Goal: Task Accomplishment & Management: Manage account settings

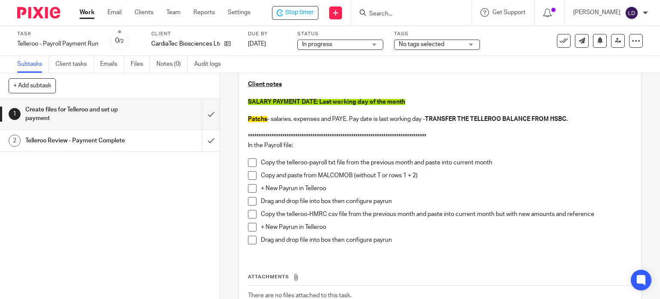
scroll to position [125, 0]
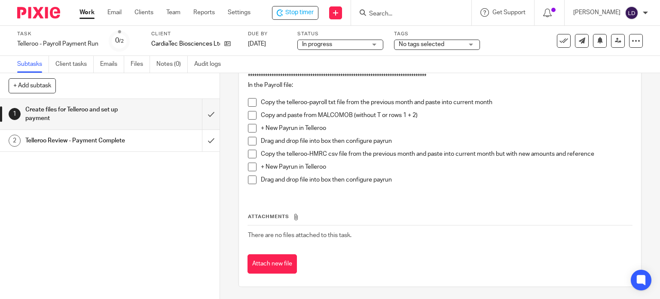
click at [252, 102] on span at bounding box center [252, 102] width 9 height 9
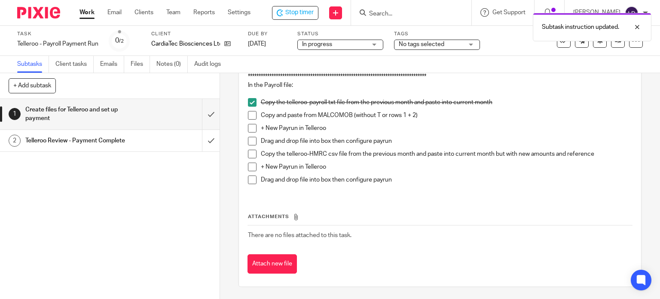
drag, startPoint x: 252, startPoint y: 112, endPoint x: 253, endPoint y: 120, distance: 7.7
click at [252, 113] on span at bounding box center [252, 115] width 9 height 9
click at [253, 126] on span at bounding box center [252, 128] width 9 height 9
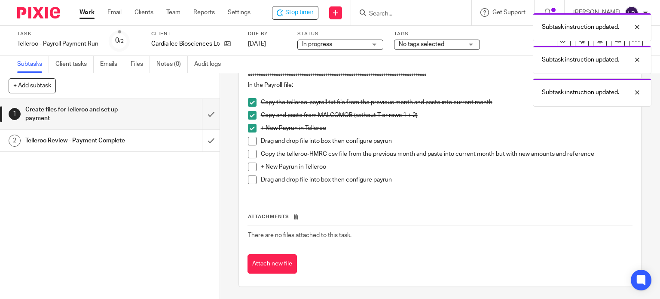
drag, startPoint x: 250, startPoint y: 142, endPoint x: 250, endPoint y: 152, distance: 9.5
click at [250, 143] on span at bounding box center [252, 141] width 9 height 9
click at [249, 157] on span at bounding box center [252, 154] width 9 height 9
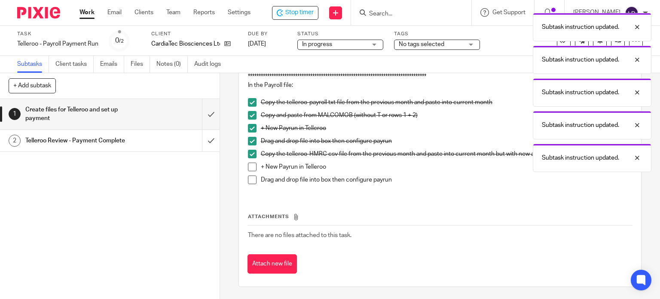
click at [250, 165] on span at bounding box center [252, 166] width 9 height 9
click at [248, 174] on li "+ New Payrun in Telleroo" at bounding box center [440, 168] width 384 height 13
click at [249, 180] on span at bounding box center [252, 179] width 9 height 9
click at [206, 117] on input "submit" at bounding box center [110, 114] width 220 height 31
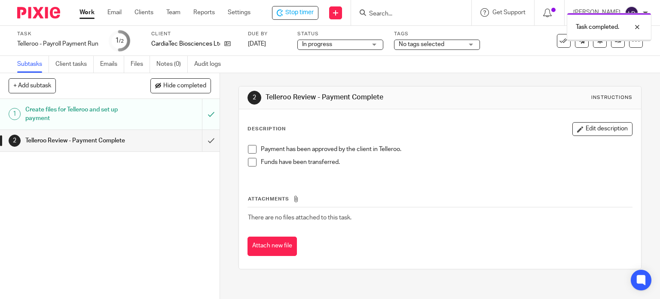
click at [437, 47] on span "No tags selected" at bounding box center [431, 44] width 64 height 9
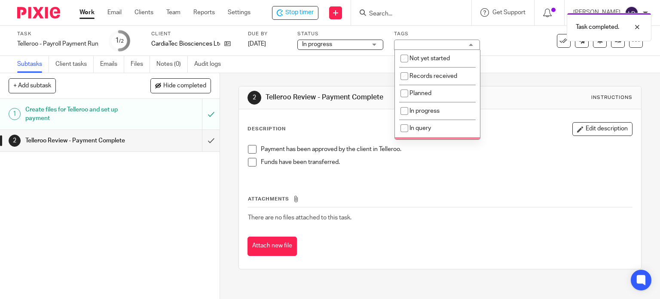
scroll to position [71, 0]
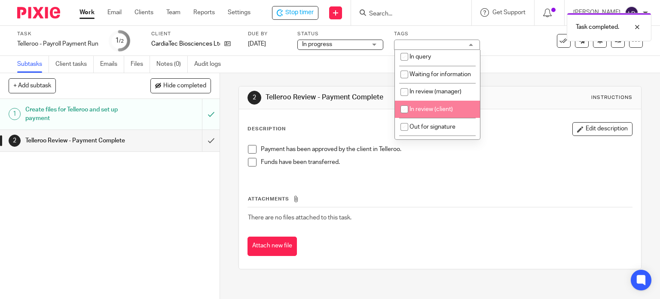
click at [432, 112] on span "In review (client)" at bounding box center [430, 109] width 43 height 6
checkbox input "true"
click at [526, 113] on div "Description Edit description Payment has been approved by the client in Tellero…" at bounding box center [440, 188] width 403 height 159
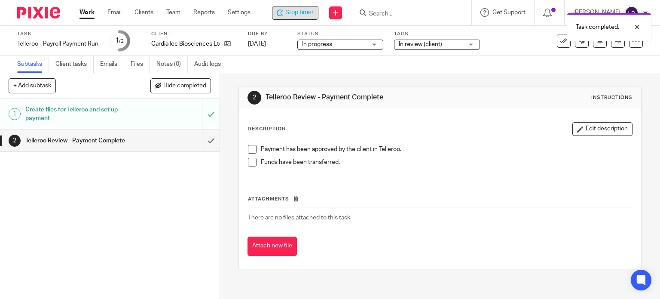
click at [284, 13] on div "Stop timer" at bounding box center [295, 12] width 37 height 9
click at [381, 21] on div at bounding box center [412, 12] width 120 height 25
click at [384, 11] on input "Search" at bounding box center [407, 14] width 77 height 8
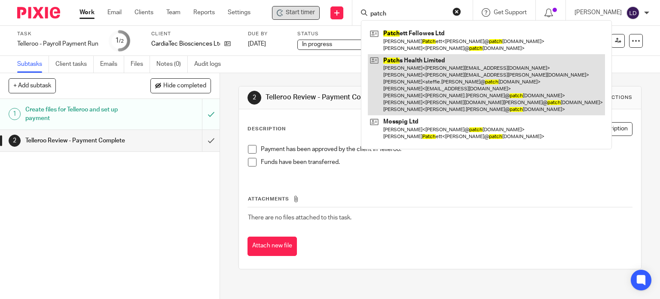
type input "patch"
click at [400, 80] on link at bounding box center [486, 84] width 237 height 61
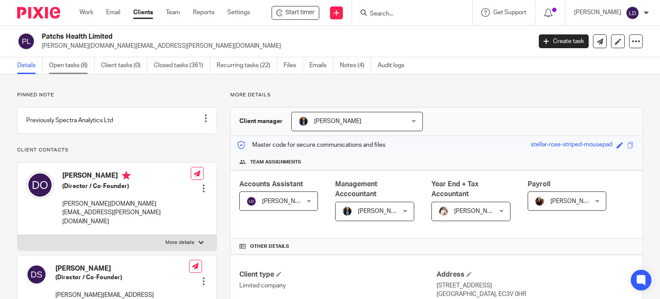
click at [57, 65] on link "Open tasks (8)" at bounding box center [72, 65] width 46 height 17
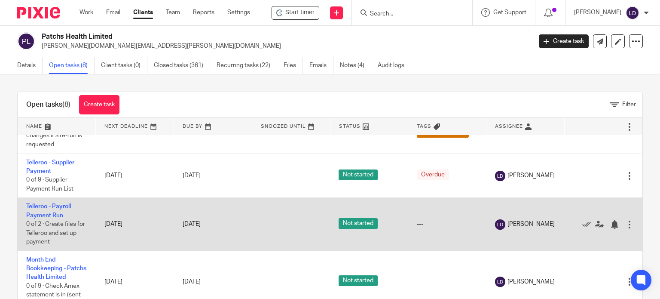
scroll to position [241, 0]
click at [64, 203] on link "Telleroo - Payroll Payment Run" at bounding box center [48, 210] width 45 height 15
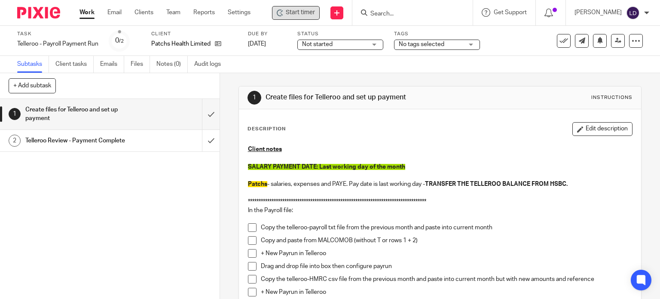
click at [305, 12] on span "Start timer" at bounding box center [300, 12] width 29 height 9
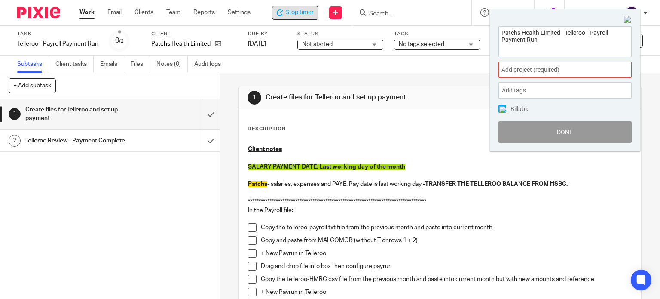
click at [509, 67] on span "Add project (required) :" at bounding box center [555, 69] width 108 height 9
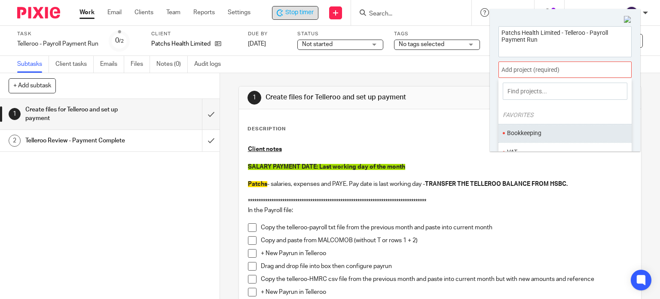
click at [522, 132] on li "Bookkeeping" at bounding box center [563, 132] width 112 height 9
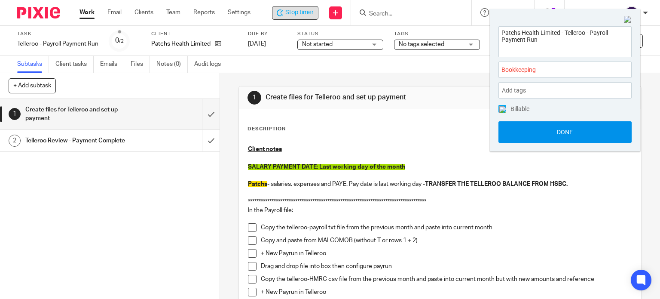
click at [522, 136] on button "Done" at bounding box center [564, 131] width 133 height 21
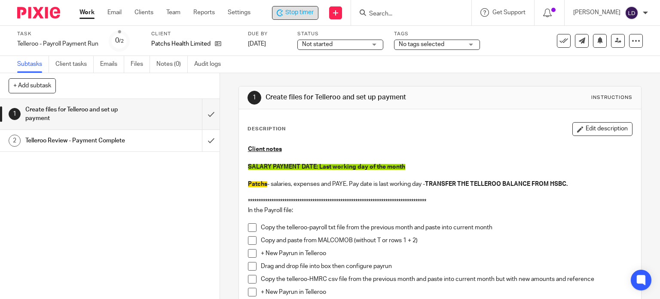
click at [359, 45] on span "Not started" at bounding box center [334, 44] width 64 height 9
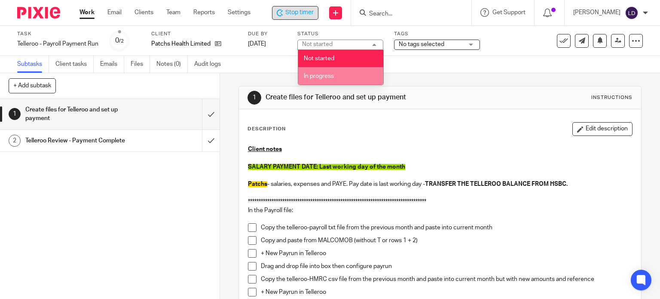
click at [354, 79] on li "In progress" at bounding box center [340, 76] width 85 height 18
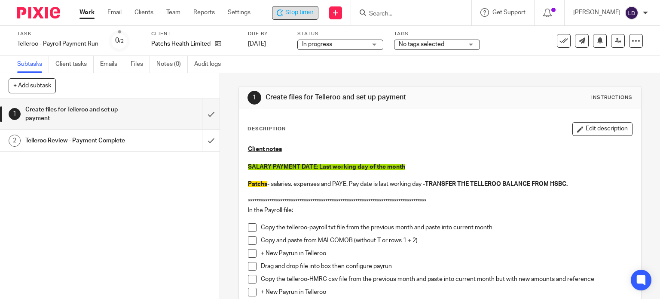
click at [428, 64] on div "Subtasks Client tasks Emails Files Notes (0) Audit logs" at bounding box center [330, 64] width 660 height 17
click at [435, 142] on div "**********" at bounding box center [440, 229] width 393 height 179
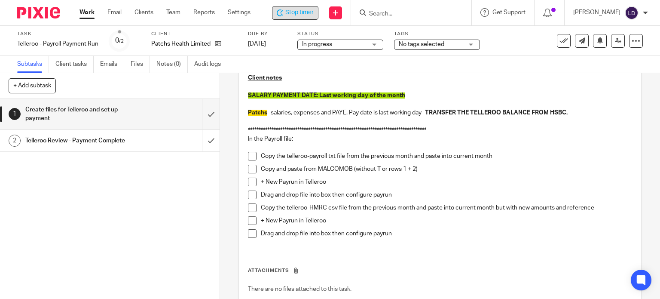
click at [249, 156] on span at bounding box center [252, 156] width 9 height 9
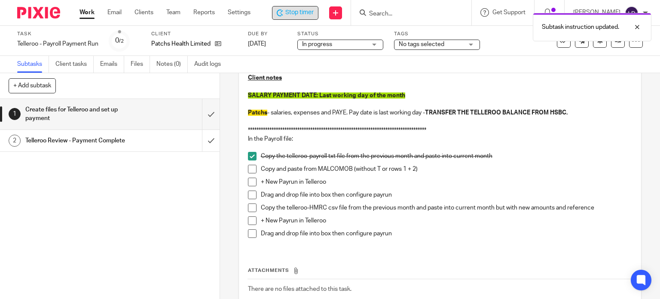
click at [248, 170] on span at bounding box center [252, 169] width 9 height 9
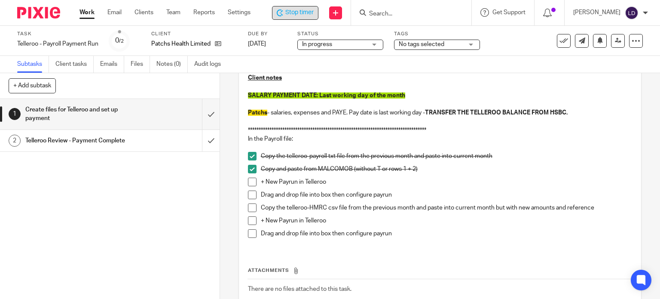
click at [250, 181] on span at bounding box center [252, 181] width 9 height 9
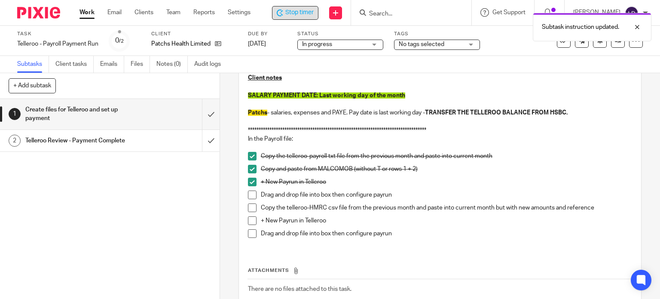
click at [249, 194] on span at bounding box center [252, 194] width 9 height 9
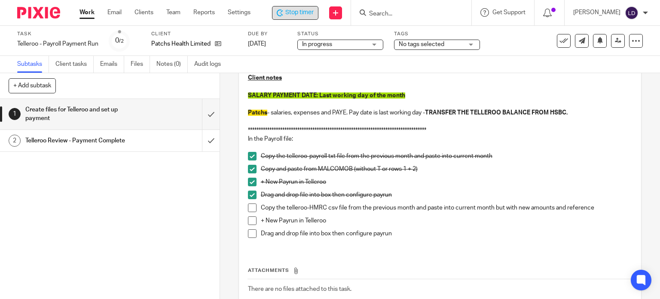
click at [253, 206] on span at bounding box center [252, 207] width 9 height 9
click at [220, 46] on icon at bounding box center [218, 43] width 6 height 6
click at [249, 222] on span at bounding box center [252, 220] width 9 height 9
click at [253, 231] on span at bounding box center [252, 233] width 9 height 9
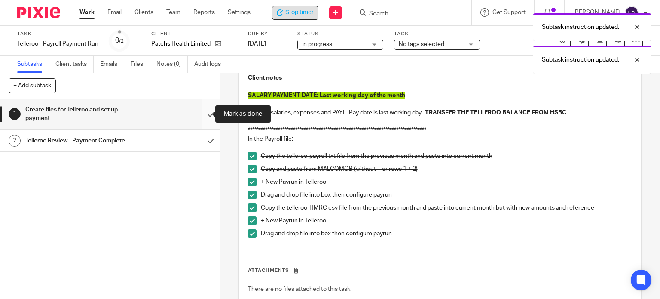
click at [204, 117] on input "submit" at bounding box center [110, 114] width 220 height 31
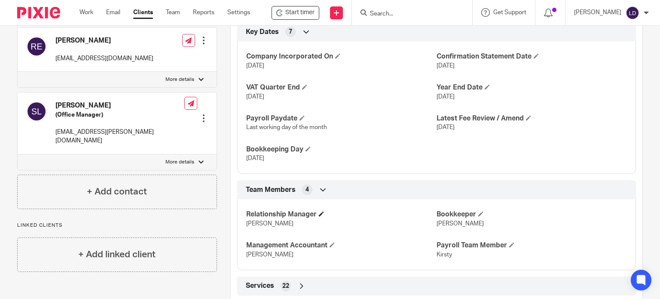
scroll to position [610, 0]
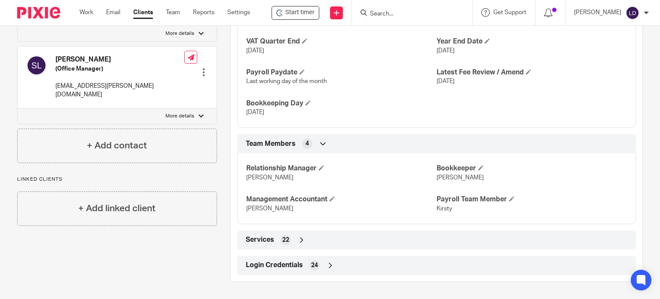
click at [335, 264] on div "Login Credentials 24" at bounding box center [437, 265] width 386 height 15
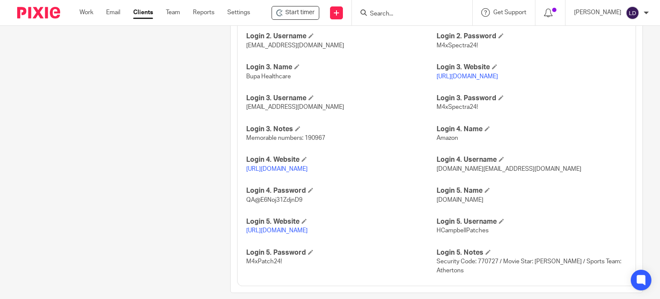
scroll to position [998, 0]
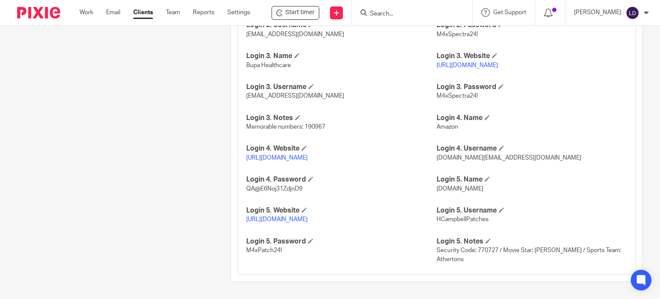
click at [299, 220] on link "https://www1.secure.hsbcnet.com/" at bounding box center [276, 219] width 61 height 6
click at [450, 218] on span "HCampbellPatches" at bounding box center [462, 219] width 52 height 6
copy span "HCampbellPatches"
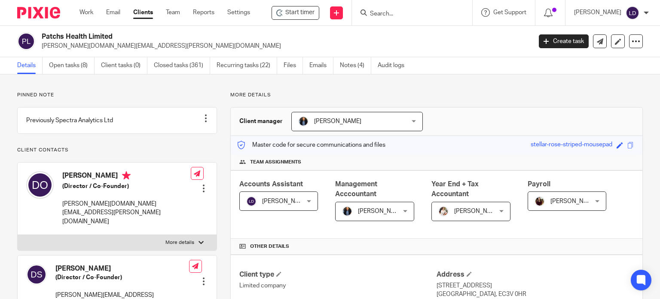
scroll to position [0, 0]
click at [380, 12] on input "Search" at bounding box center [407, 14] width 77 height 8
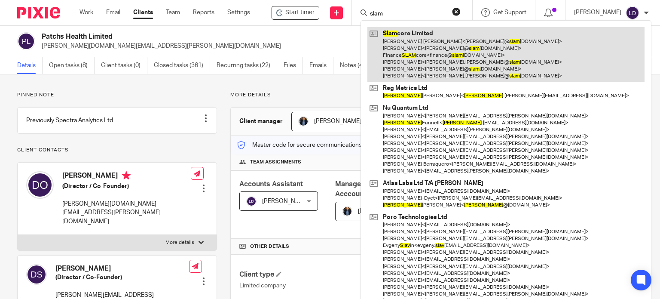
type input "slam"
click at [395, 49] on link at bounding box center [505, 54] width 277 height 55
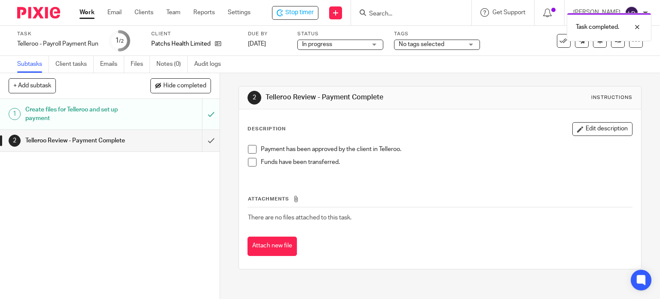
click at [409, 43] on span "No tags selected" at bounding box center [422, 44] width 46 height 6
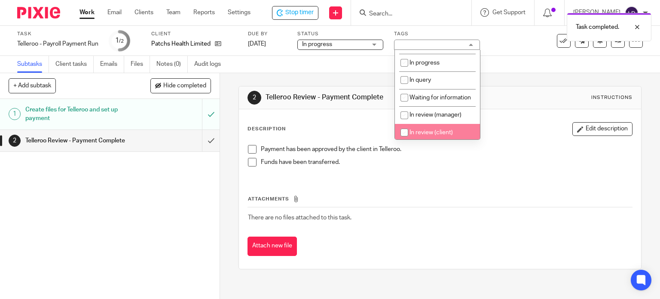
scroll to position [71, 0]
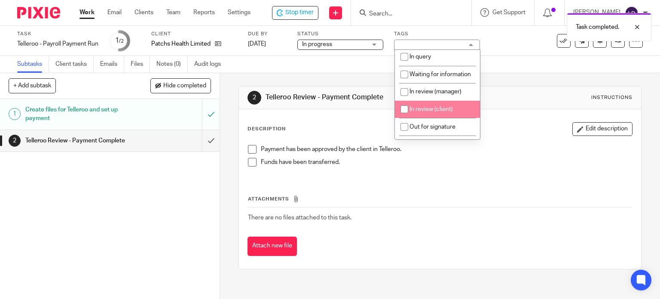
click at [426, 113] on li "In review (client)" at bounding box center [437, 110] width 85 height 18
checkbox input "true"
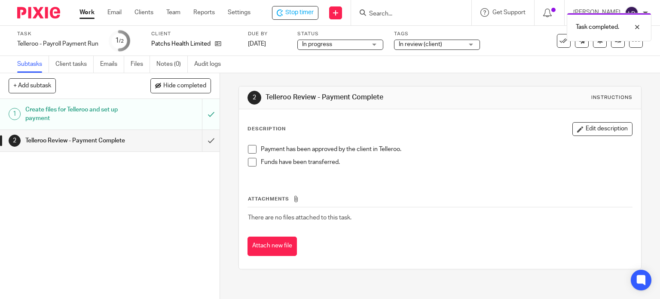
click at [491, 106] on div "2 Telleroo Review - Payment Complete Instructions" at bounding box center [440, 97] width 403 height 23
click at [304, 9] on span "Stop timer" at bounding box center [299, 12] width 28 height 9
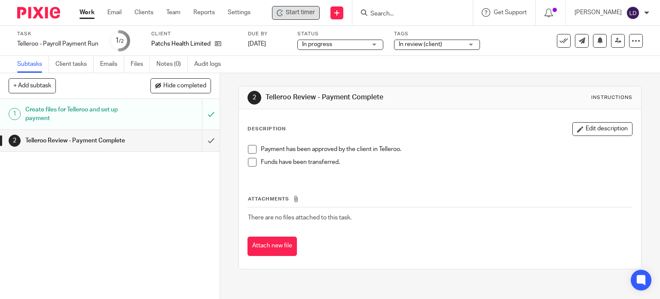
click at [88, 13] on link "Work" at bounding box center [86, 12] width 15 height 9
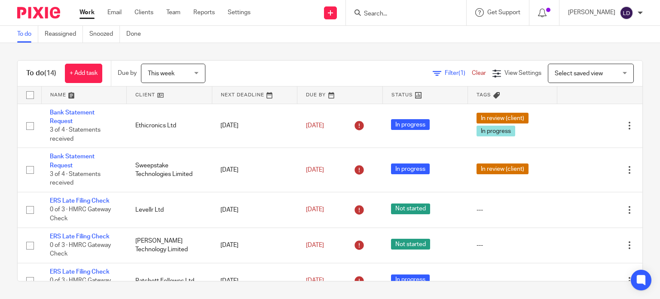
click at [143, 98] on link at bounding box center [169, 94] width 85 height 17
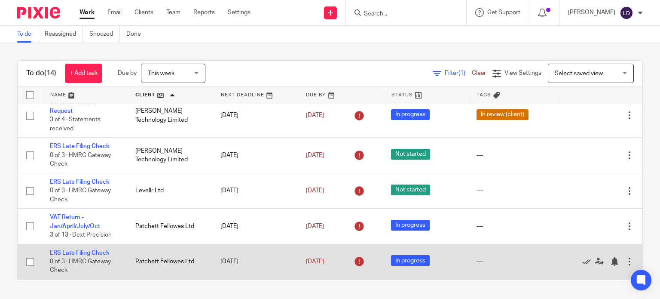
scroll to position [338, 0]
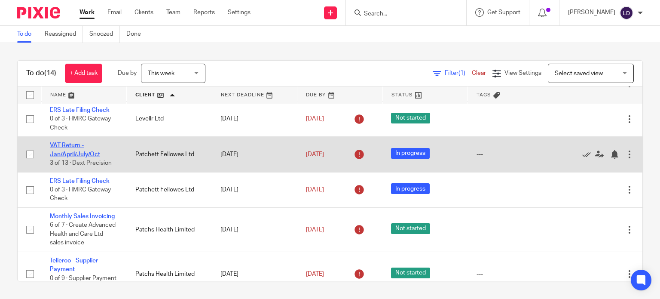
click at [65, 146] on link "VAT Return - Jan/April/July/Oct" at bounding box center [75, 149] width 50 height 15
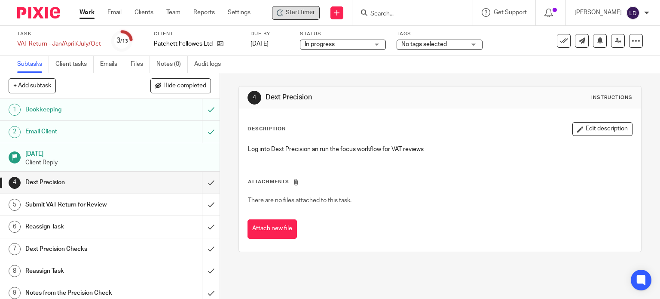
click at [278, 14] on icon at bounding box center [280, 12] width 7 height 7
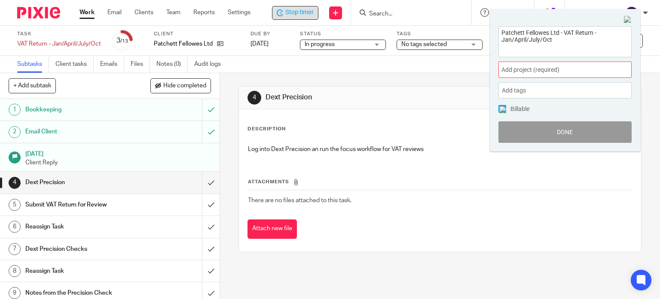
click at [522, 67] on span "Add project (required) :" at bounding box center [555, 69] width 108 height 9
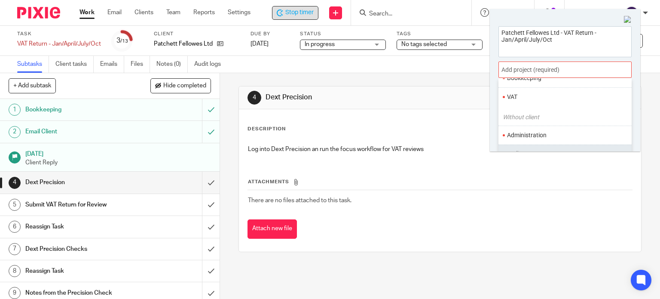
scroll to position [71, 0]
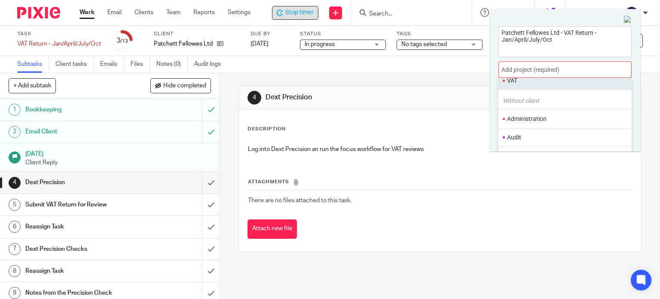
click at [519, 81] on li "VAT" at bounding box center [563, 80] width 112 height 9
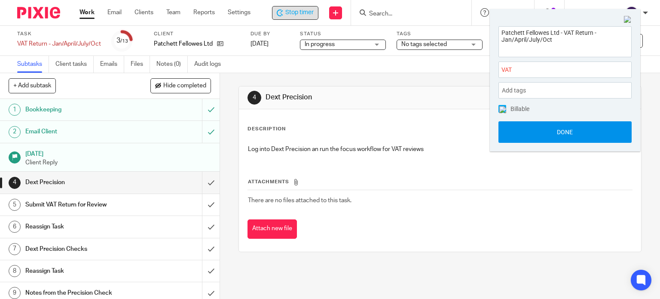
click at [542, 135] on button "Done" at bounding box center [564, 131] width 133 height 21
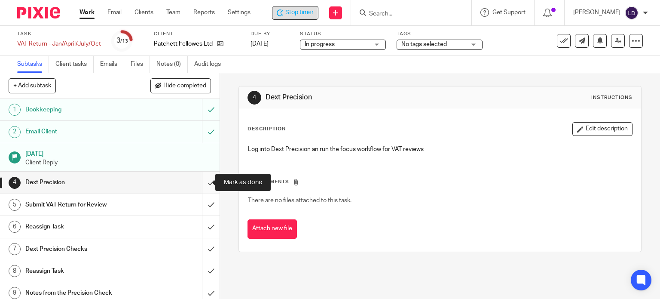
click at [200, 182] on input "submit" at bounding box center [110, 181] width 220 height 21
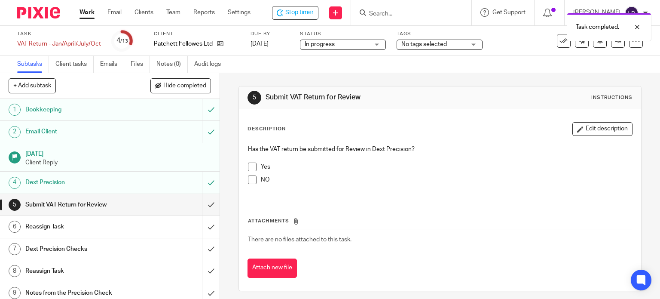
click at [254, 165] on li "Yes" at bounding box center [440, 168] width 384 height 13
drag, startPoint x: 250, startPoint y: 169, endPoint x: 237, endPoint y: 178, distance: 15.8
click at [250, 169] on span at bounding box center [252, 166] width 9 height 9
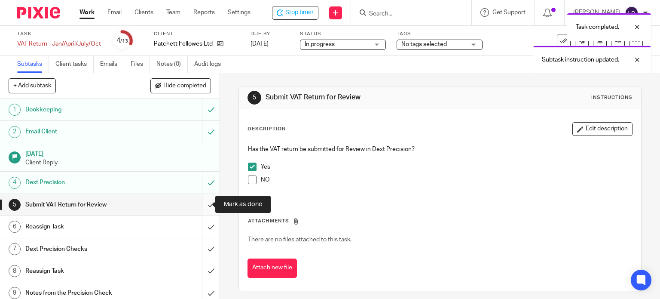
click at [203, 204] on input "submit" at bounding box center [110, 204] width 220 height 21
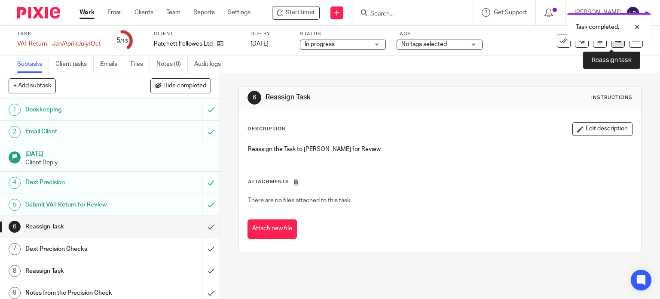
click at [615, 43] on icon at bounding box center [618, 40] width 6 height 6
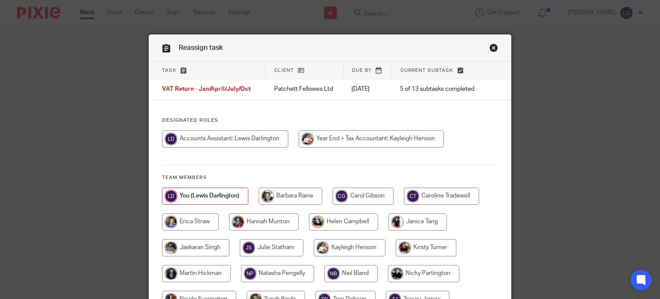
click at [349, 220] on input "radio" at bounding box center [343, 221] width 69 height 17
radio input "true"
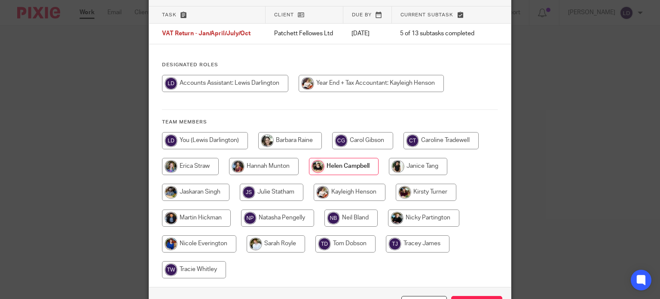
scroll to position [71, 0]
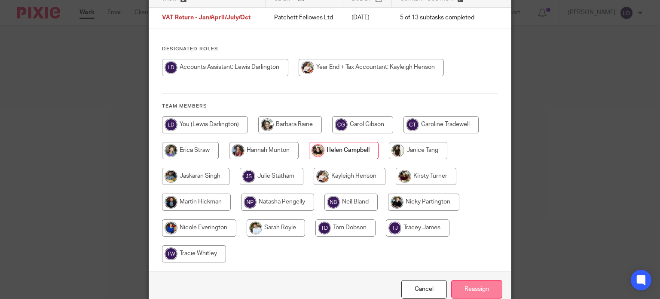
click at [479, 290] on input "Reassign" at bounding box center [476, 289] width 51 height 18
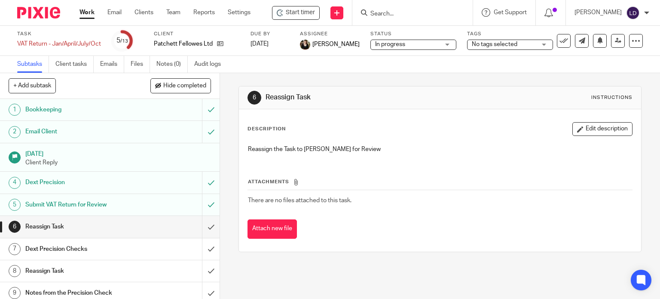
click at [82, 11] on link "Work" at bounding box center [86, 12] width 15 height 9
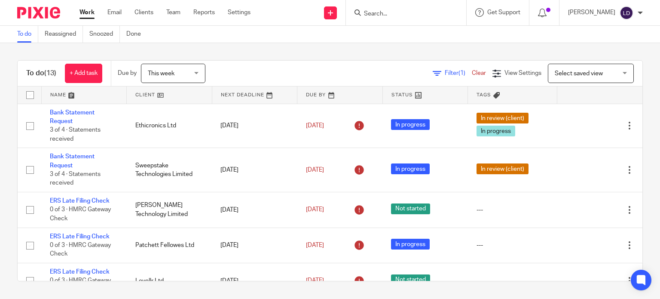
click at [167, 96] on link at bounding box center [169, 94] width 85 height 17
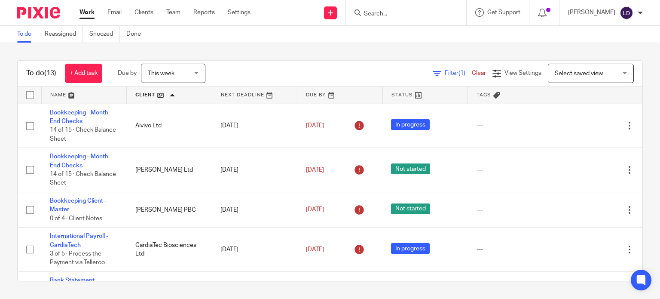
scroll to position [374, 0]
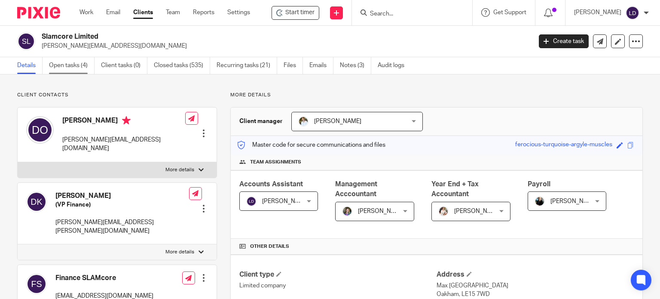
click at [84, 67] on link "Open tasks (4)" at bounding box center [72, 65] width 46 height 17
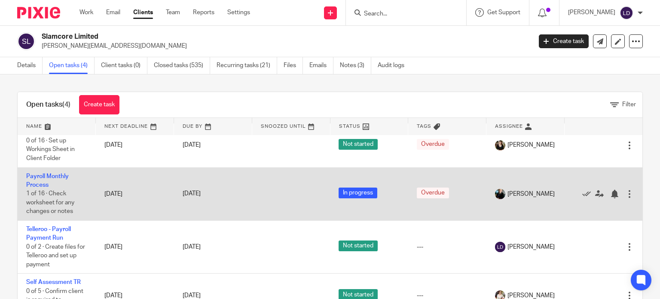
scroll to position [19, 0]
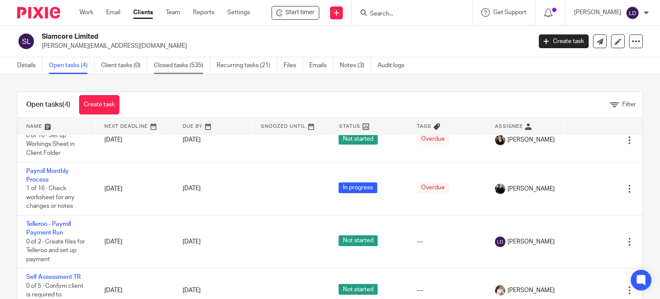
click at [177, 67] on link "Closed tasks (535)" at bounding box center [182, 65] width 56 height 17
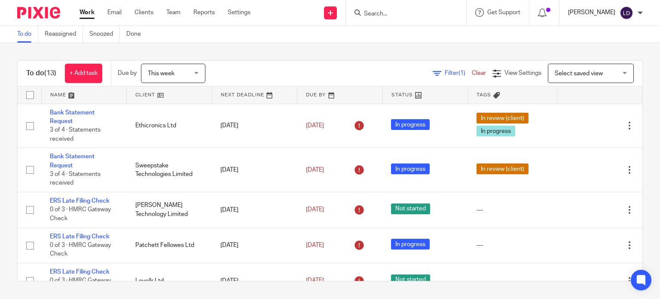
click at [601, 15] on p "[PERSON_NAME]" at bounding box center [591, 12] width 47 height 9
click at [599, 60] on span "Logout" at bounding box center [602, 60] width 19 height 6
